Goal: Information Seeking & Learning: Check status

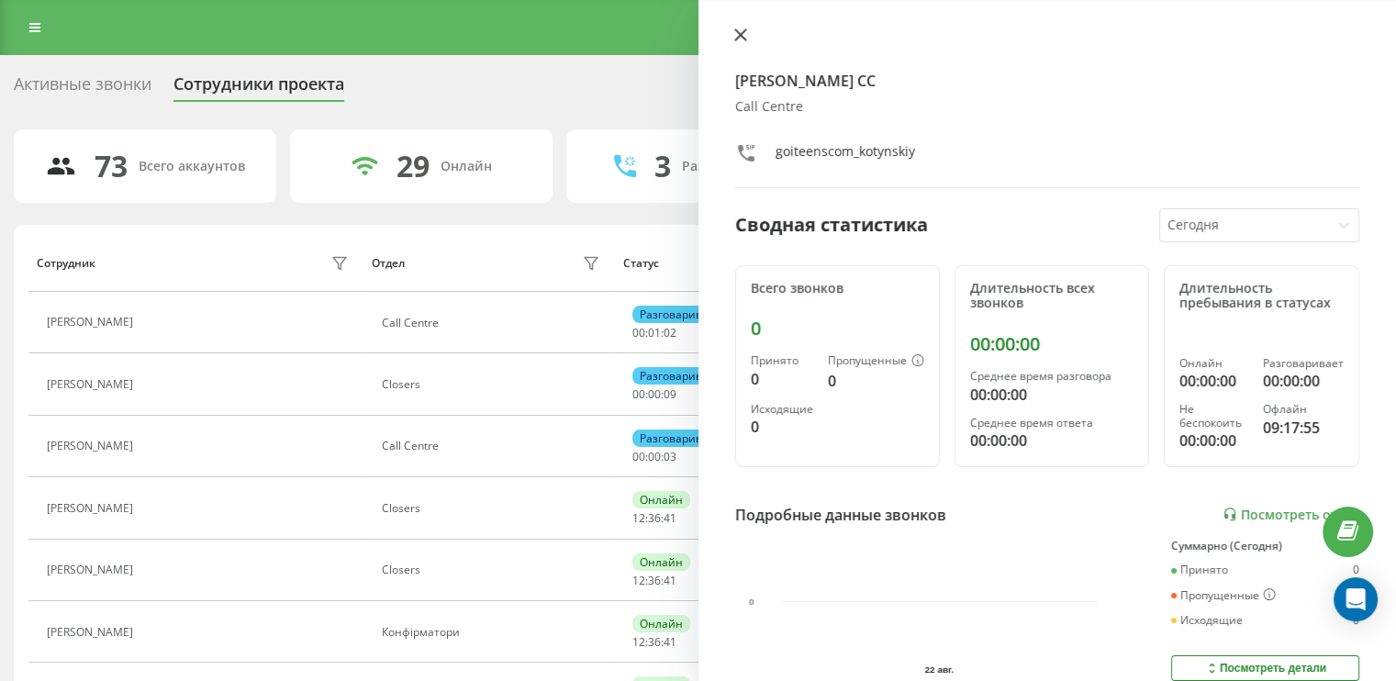
click at [746, 36] on button at bounding box center [741, 36] width 24 height 17
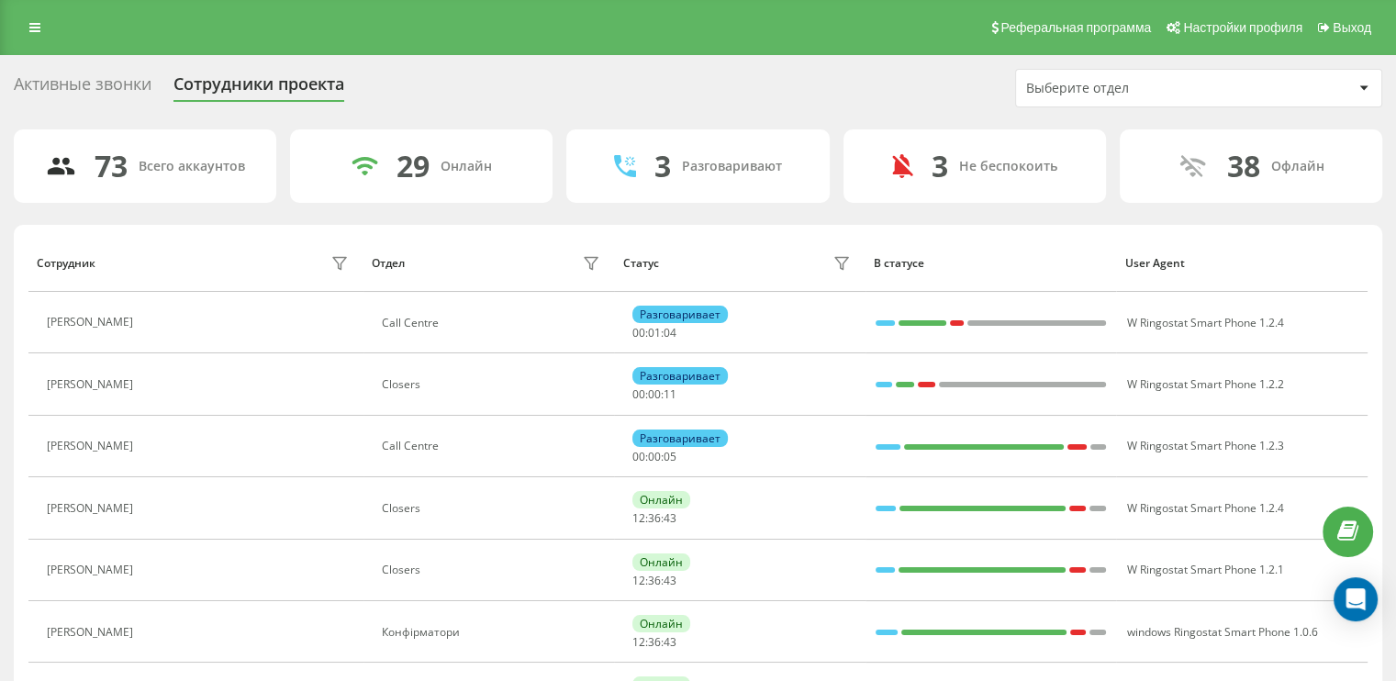
click at [1296, 98] on div "Выберите отдел" at bounding box center [1198, 88] width 365 height 37
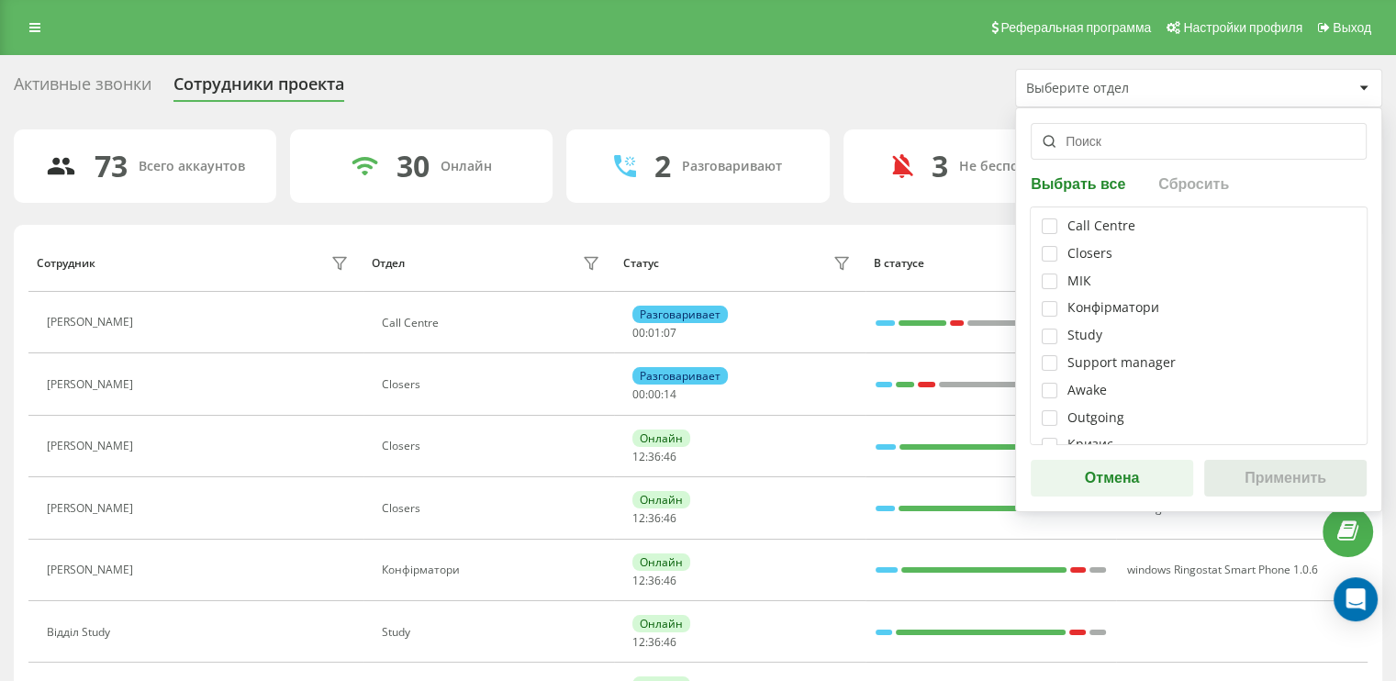
click at [465, 9] on div "Реферальная программа Настройки профиля Выход" at bounding box center [698, 27] width 1396 height 55
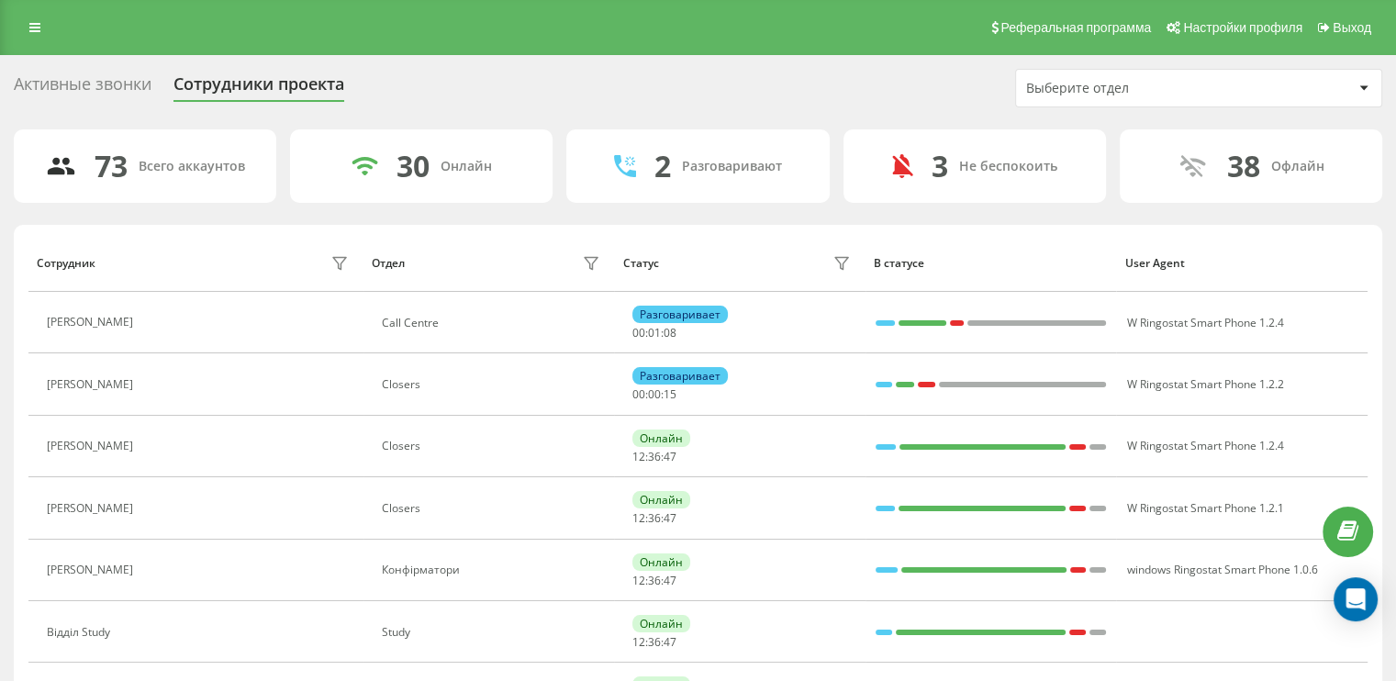
drag, startPoint x: 28, startPoint y: 23, endPoint x: 107, endPoint y: 10, distance: 80.0
click at [29, 23] on link at bounding box center [34, 28] width 33 height 26
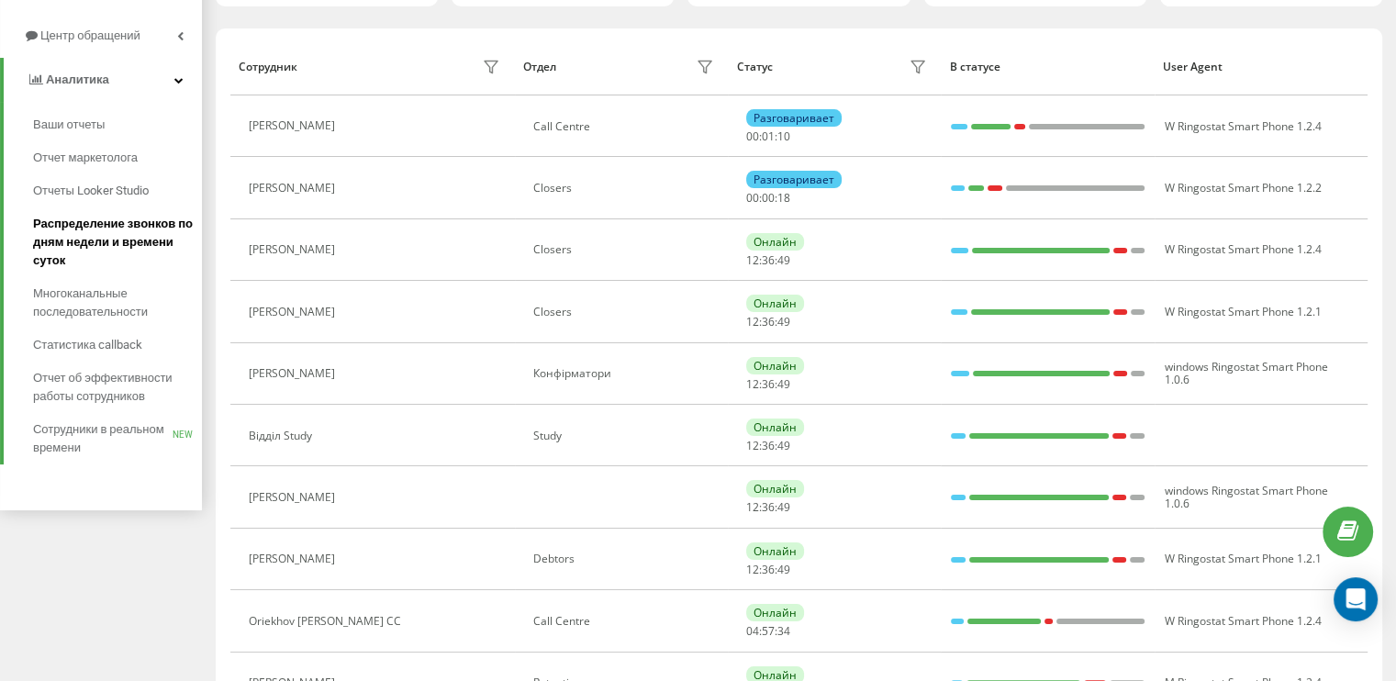
scroll to position [184, 0]
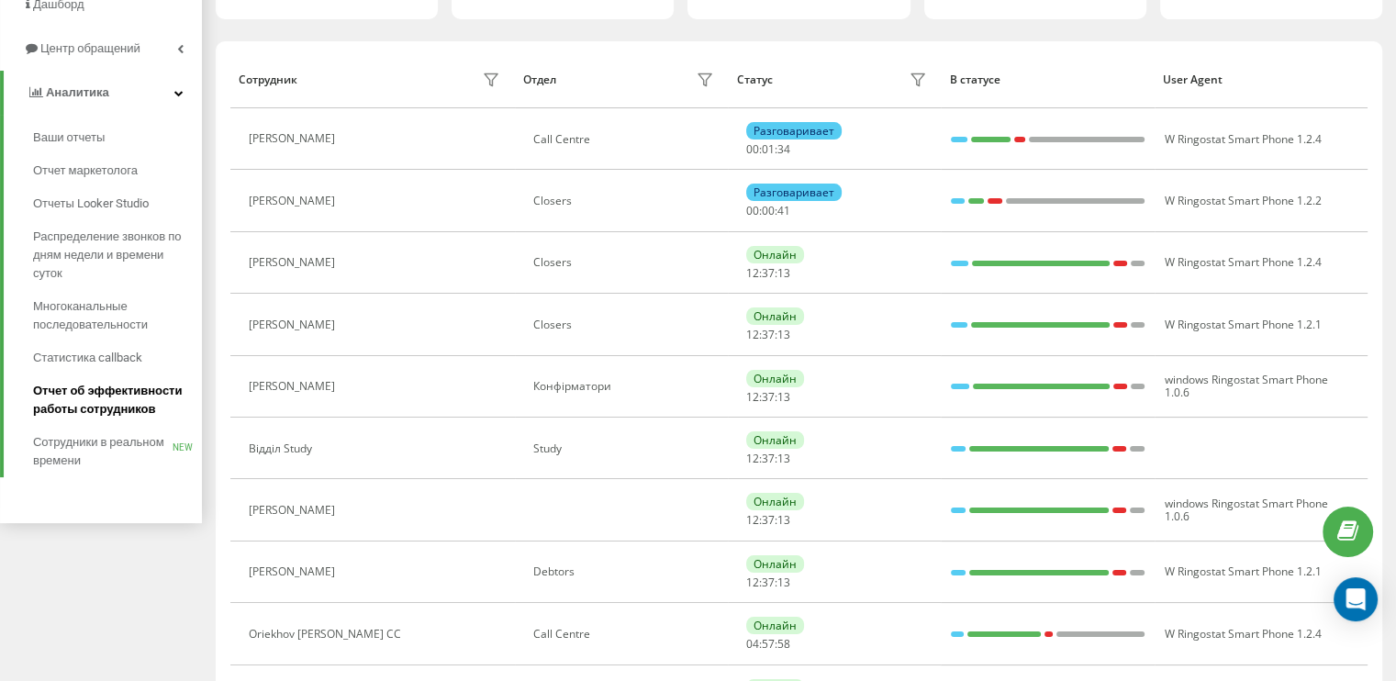
click at [100, 407] on span "Отчет об эффективности работы сотрудников" at bounding box center [113, 400] width 160 height 37
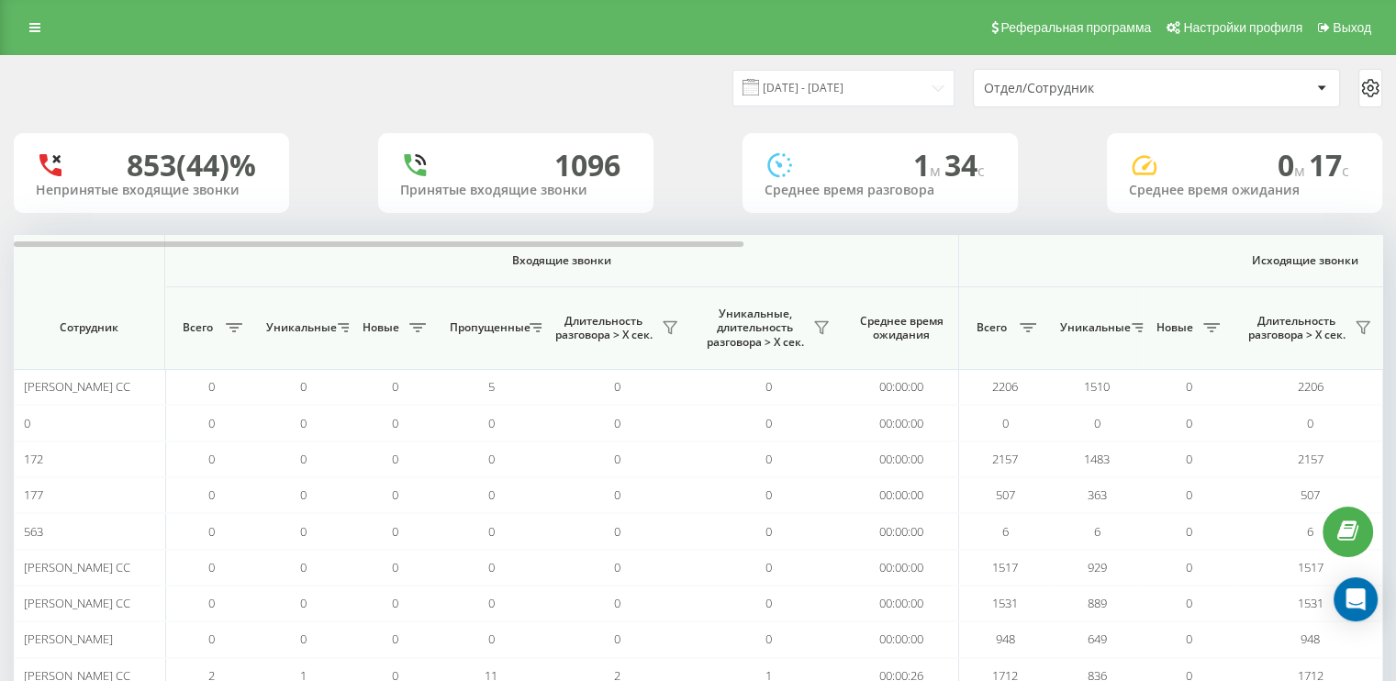
click at [1259, 93] on div "Отдел/Сотрудник" at bounding box center [1147, 89] width 327 height 16
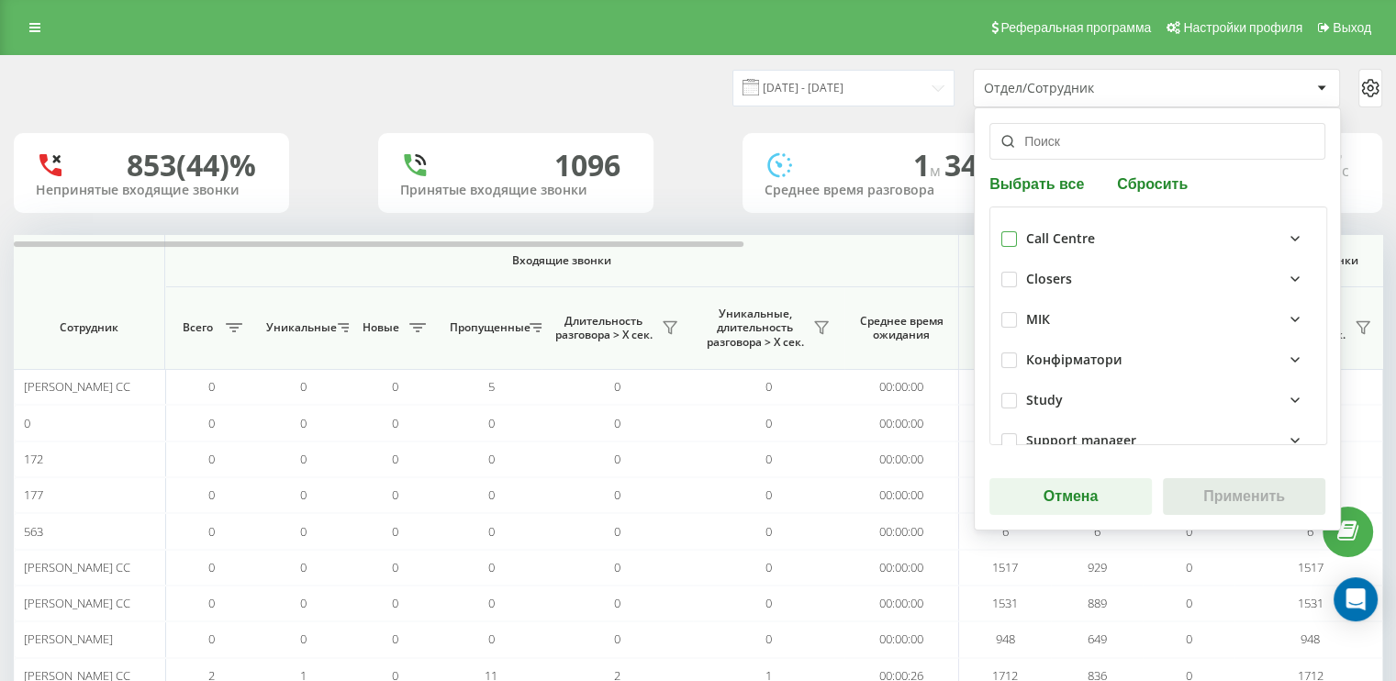
click at [1003, 231] on label at bounding box center [1009, 231] width 16 height 0
checkbox input "true"
click at [1243, 494] on button "Применить" at bounding box center [1244, 496] width 162 height 37
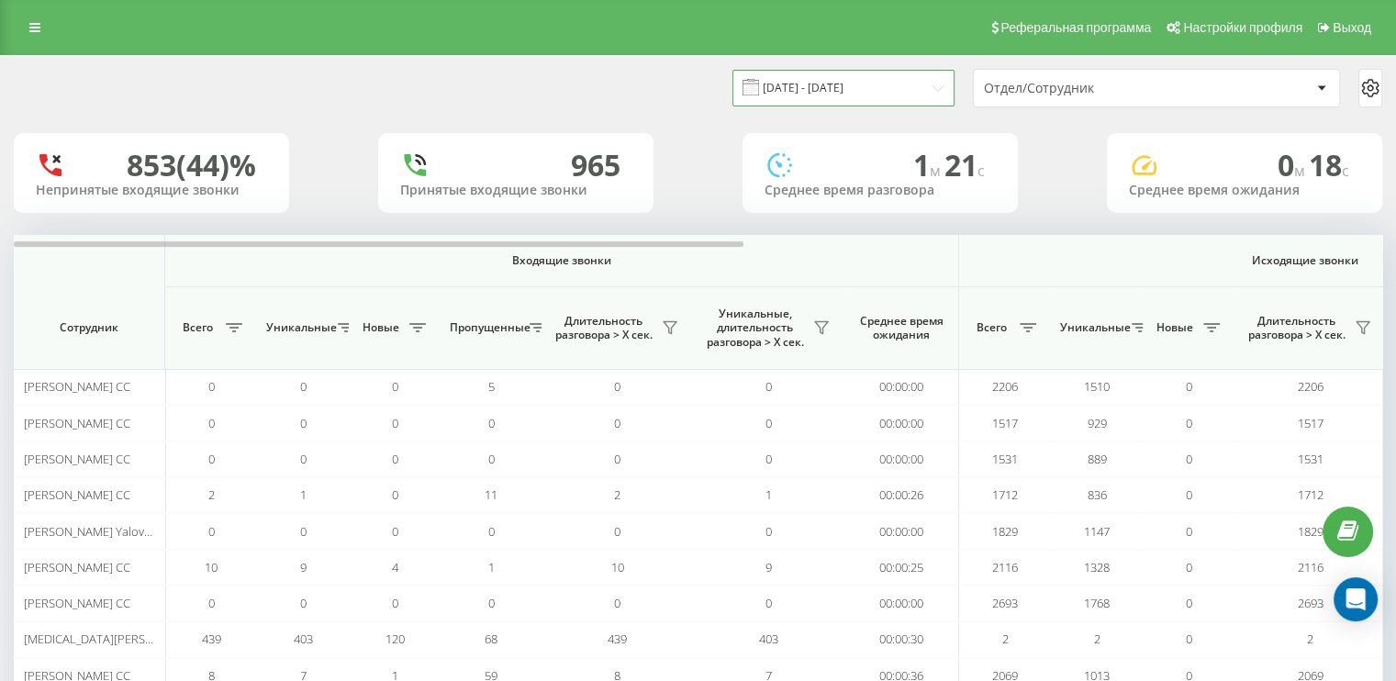
click at [940, 83] on input "[DATE] - [DATE]" at bounding box center [843, 88] width 222 height 36
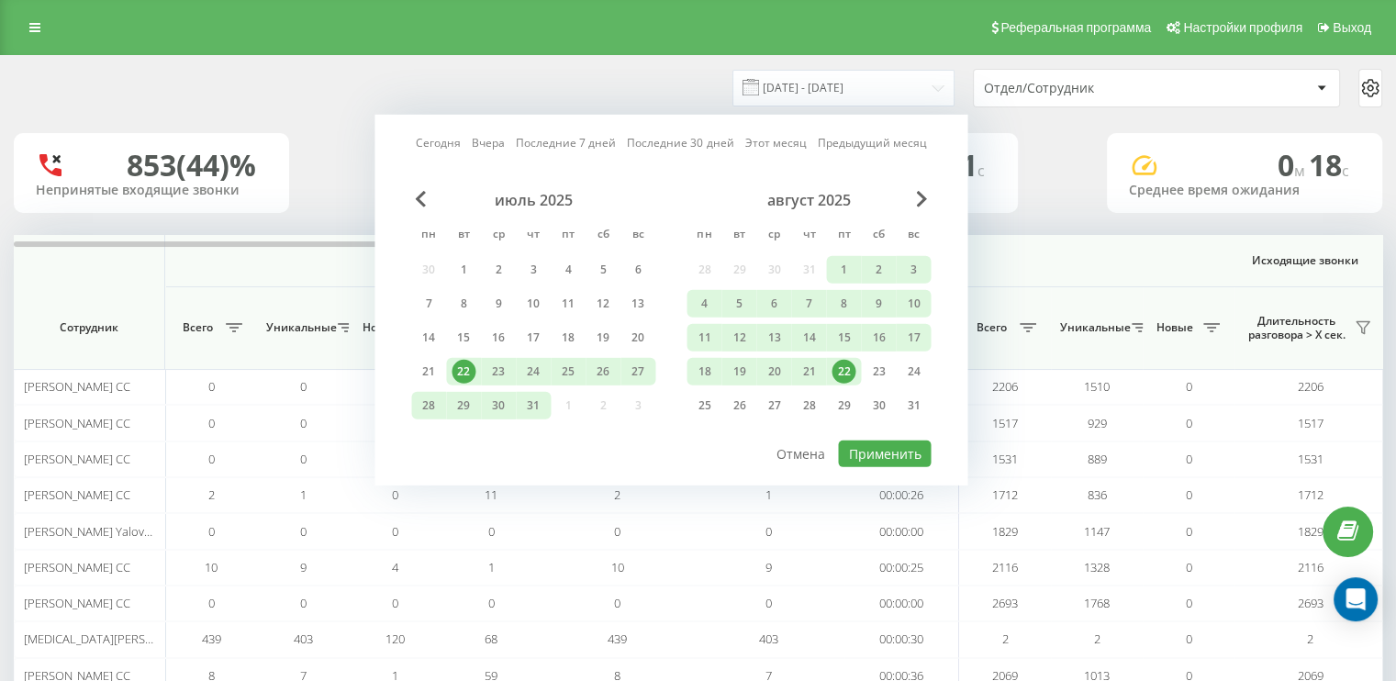
click at [844, 366] on div "22" at bounding box center [843, 372] width 24 height 24
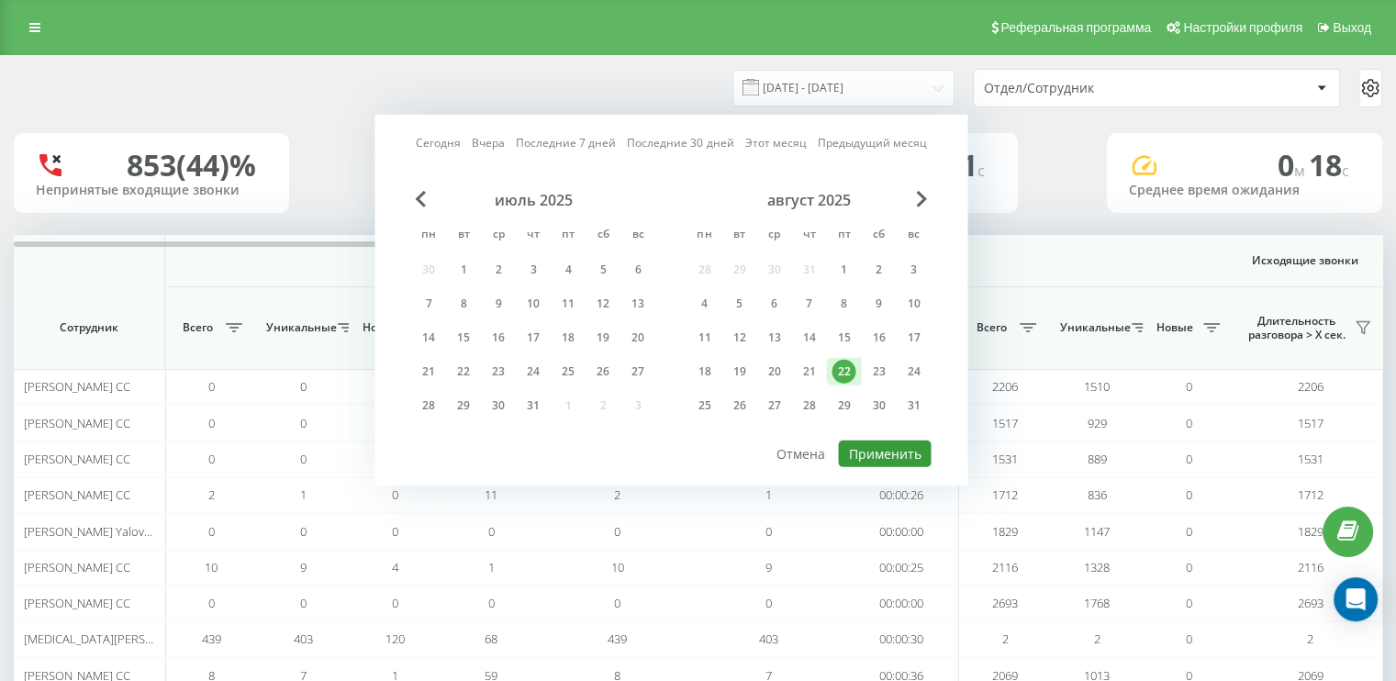
click at [895, 446] on button "Применить" at bounding box center [884, 454] width 93 height 27
type input "[DATE] - [DATE]"
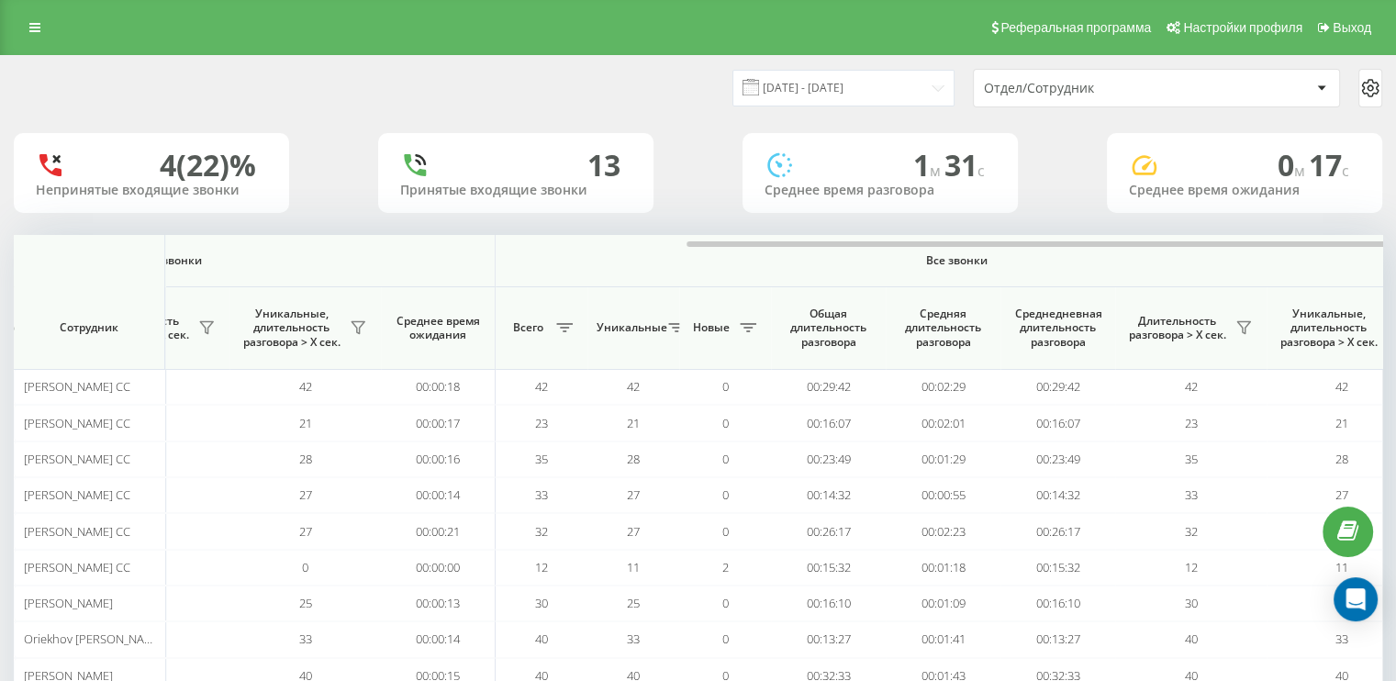
scroll to position [0, 1192]
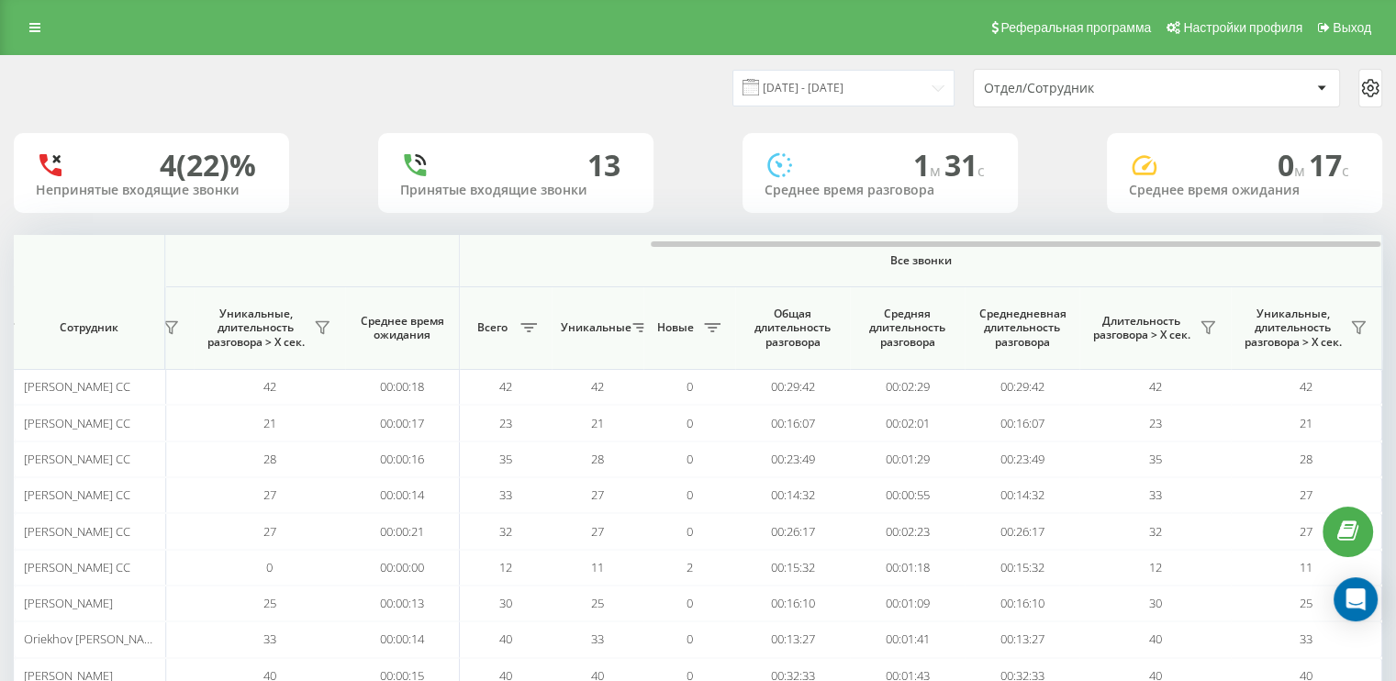
click at [1132, 82] on div "Отдел/Сотрудник" at bounding box center [1093, 89] width 219 height 16
click at [608, 90] on div "[DATE] - [DATE] Отдел/Сотрудник" at bounding box center [698, 88] width 1368 height 39
click at [525, 326] on icon at bounding box center [528, 327] width 17 height 9
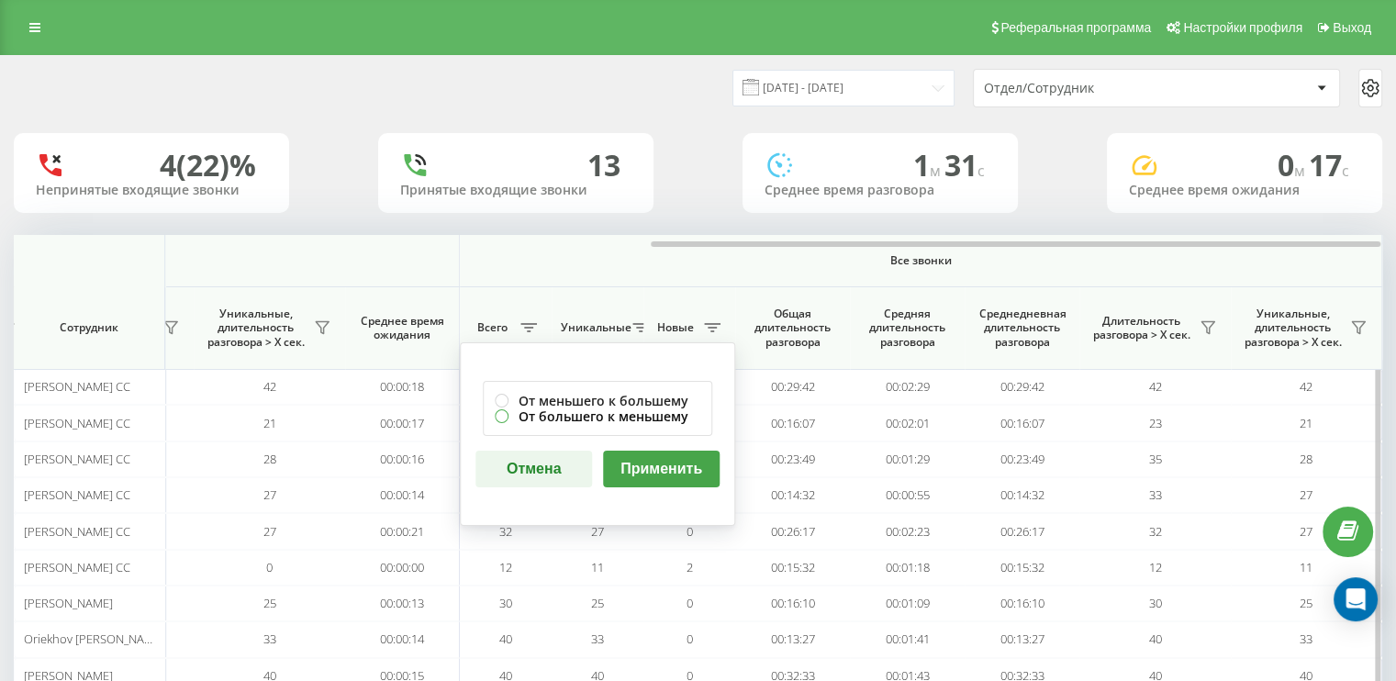
click at [502, 414] on label "От большего к меньшему" at bounding box center [598, 416] width 206 height 16
radio input "true"
click at [659, 465] on button "Применить" at bounding box center [661, 469] width 117 height 37
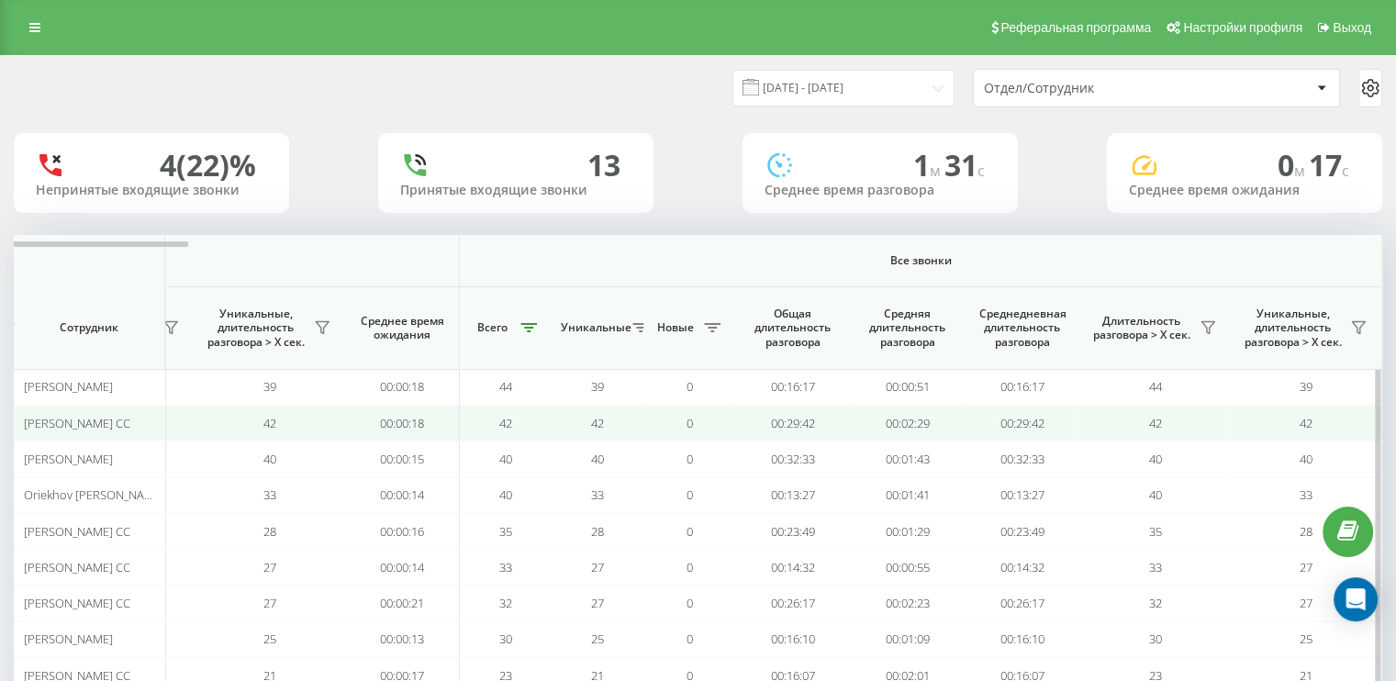
scroll to position [92, 0]
